Goal: Task Accomplishment & Management: Use online tool/utility

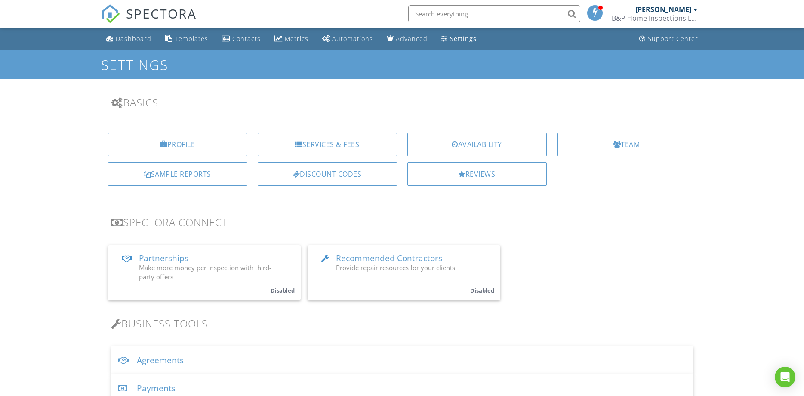
click at [123, 36] on div "Dashboard" at bounding box center [134, 38] width 36 height 8
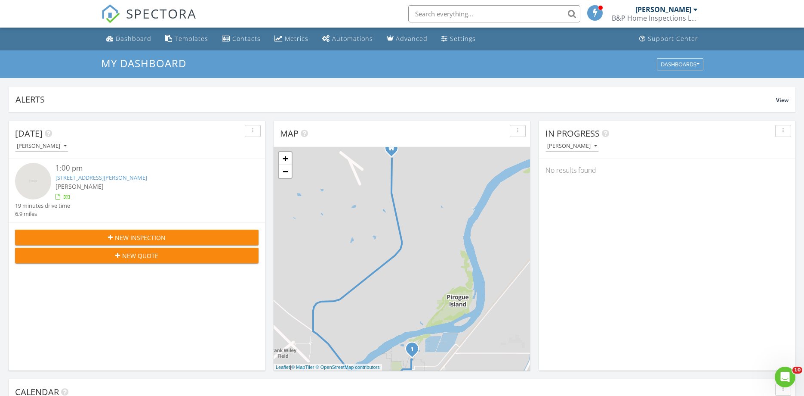
click at [100, 177] on link "[STREET_ADDRESS][PERSON_NAME]" at bounding box center [102, 177] width 92 height 8
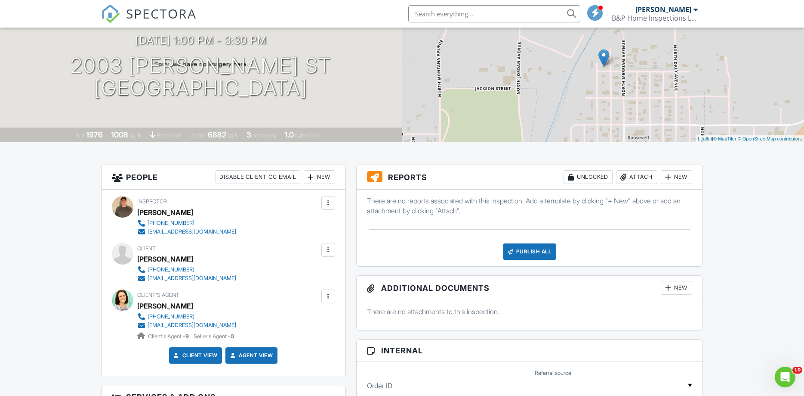
click at [681, 176] on div "New" at bounding box center [676, 177] width 31 height 14
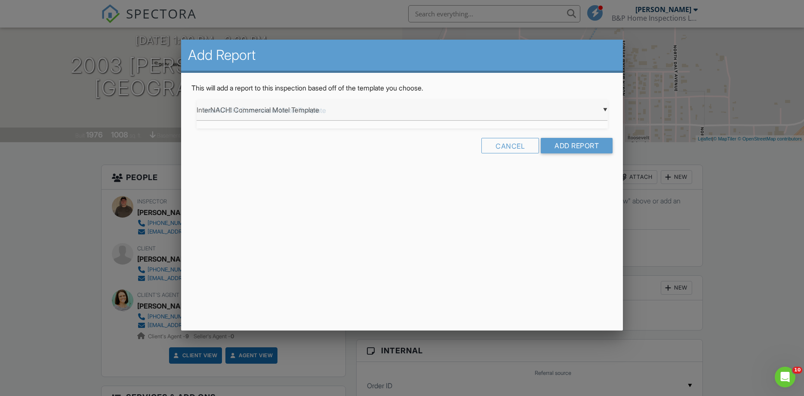
click at [606, 108] on input "InterNACHI Commercial Motel Template" at bounding box center [402, 109] width 411 height 21
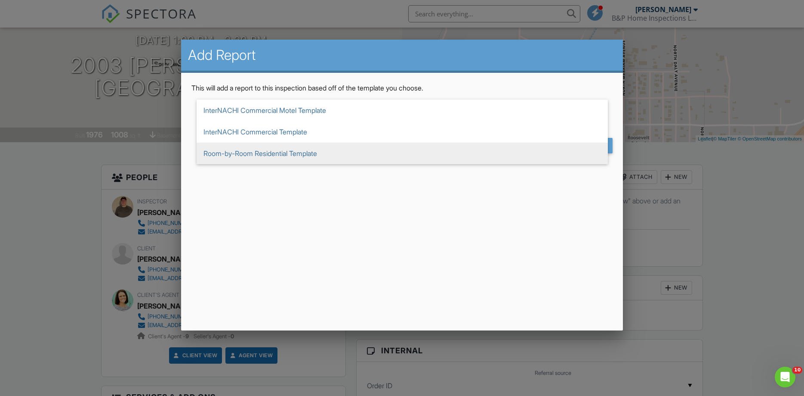
click at [219, 151] on span "Room-by-Room Residential Template" at bounding box center [402, 153] width 411 height 22
type input "Room-by-Room Residential Template"
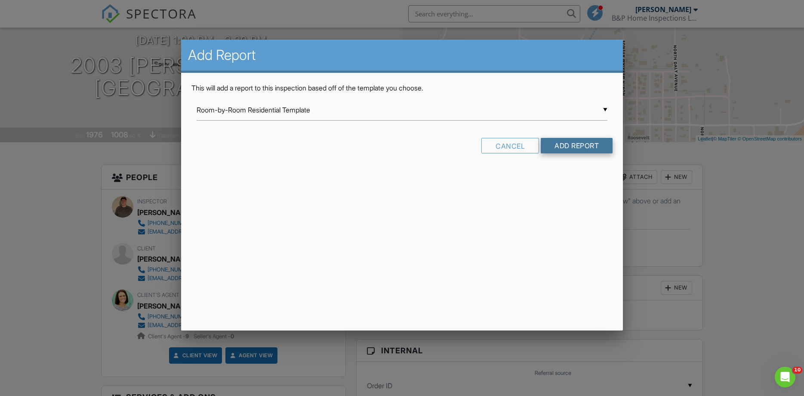
click at [579, 145] on input "Add Report" at bounding box center [577, 145] width 72 height 15
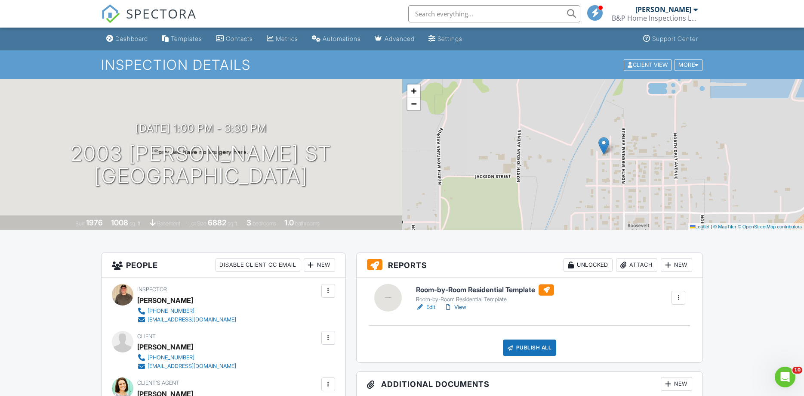
scroll to position [132, 0]
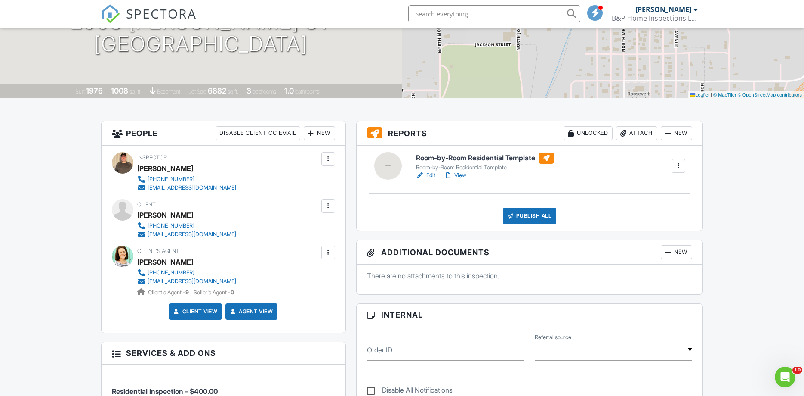
click at [430, 174] on link "Edit" at bounding box center [425, 175] width 19 height 9
